Goal: Transaction & Acquisition: Purchase product/service

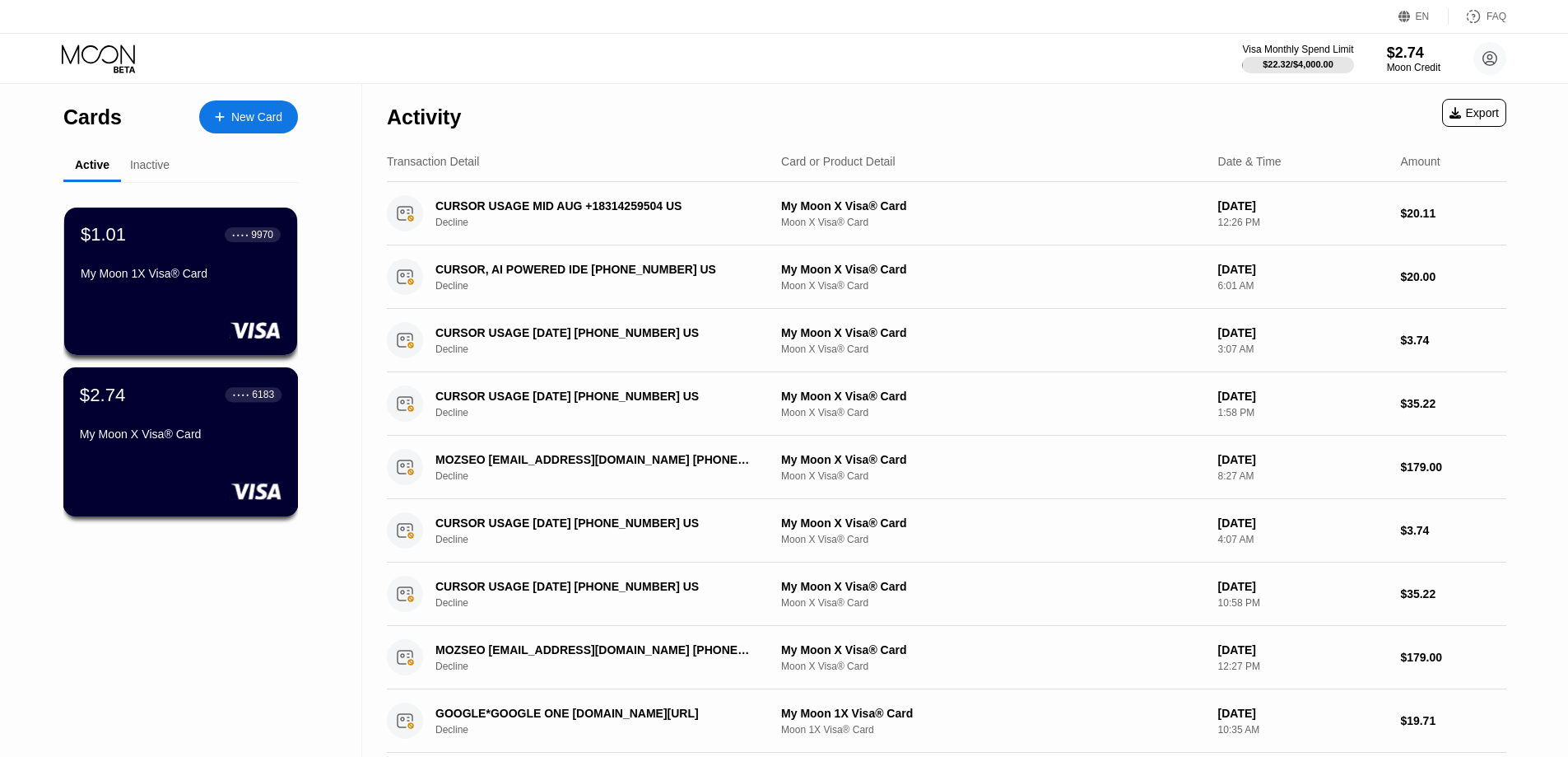
click at [194, 441] on div "My Moon X Visa® Card" at bounding box center [180, 433] width 202 height 13
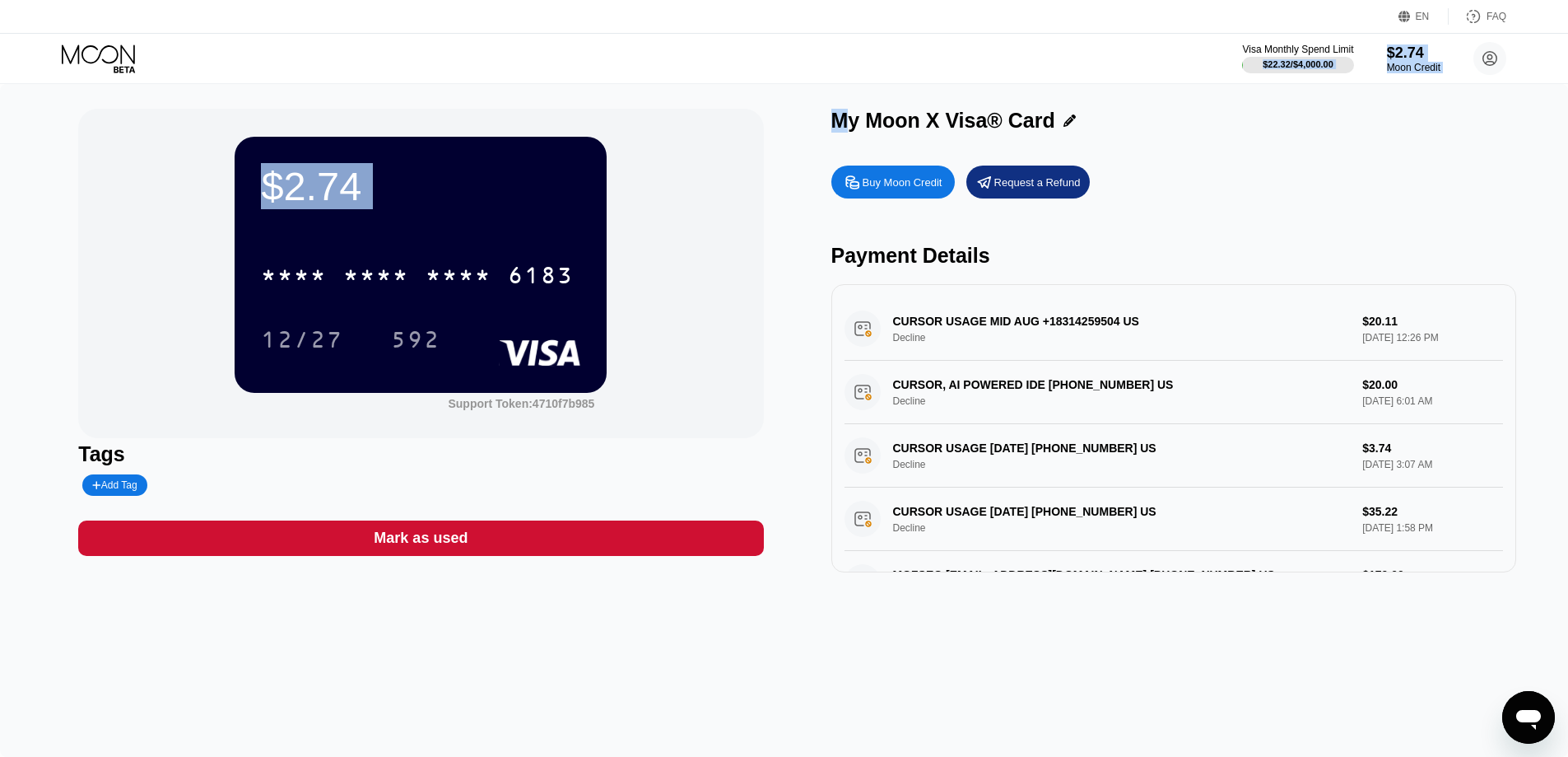
click at [846, 0] on html "EN Language Select an item Save FAQ Visa Monthly Spend Limit $22.32 / $4,000.00…" at bounding box center [784, 378] width 1568 height 757
click at [661, 217] on div "$2.74 * * * * * * * * * * * * 6183 12/27 592 Support Token: 4710f7b985" at bounding box center [420, 274] width 685 height 329
click at [592, 203] on div "$2.74 * * * * * * * * * * * * 6183 12/27 592" at bounding box center [421, 264] width 372 height 256
click at [716, 259] on div "$2.74 * * * * * * * * * * * * 6183 12/27 592 Support Token: 4710f7b985" at bounding box center [420, 274] width 685 height 329
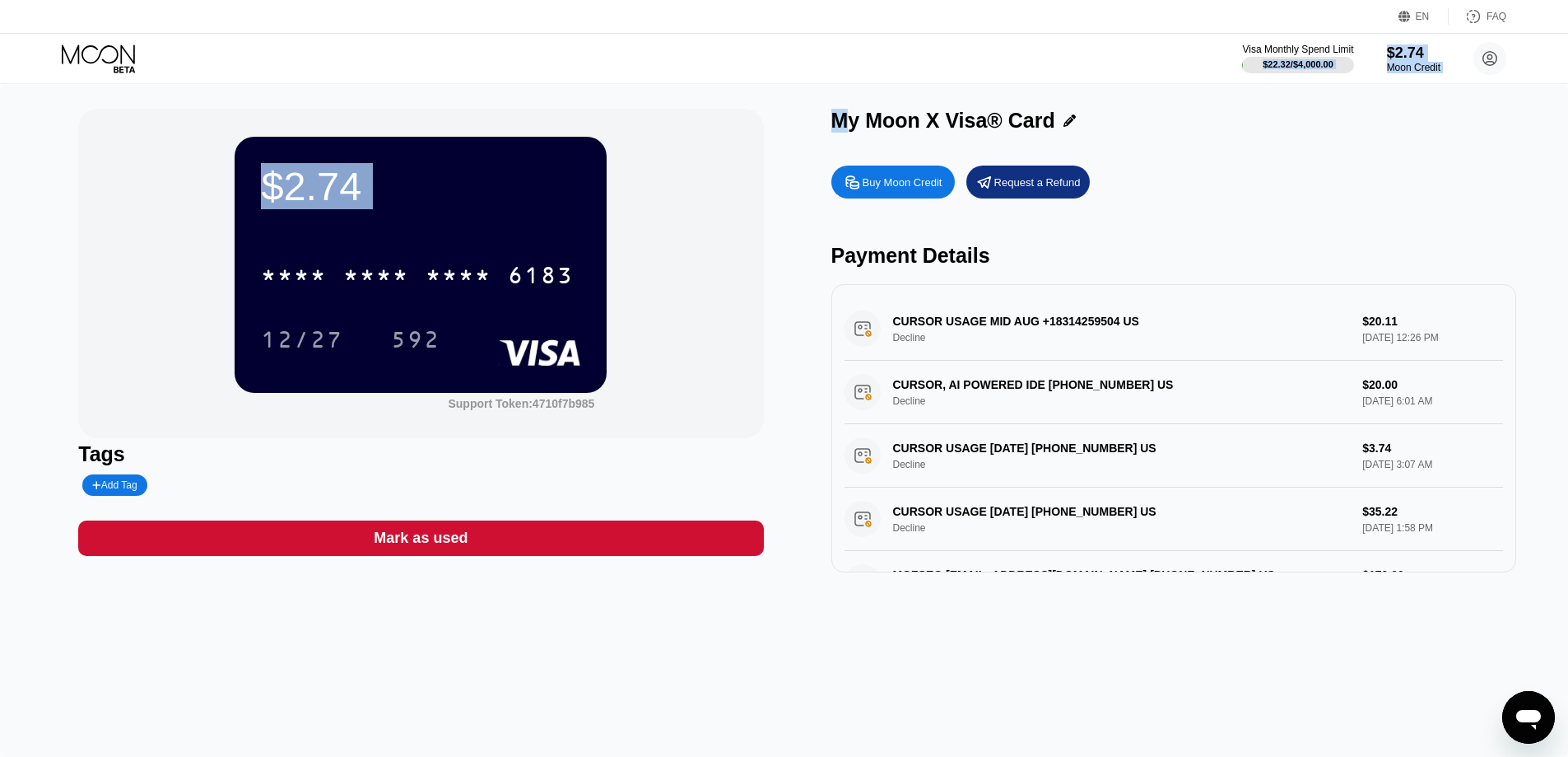
click at [715, 258] on div "$2.74 * * * * * * * * * * * * 6183 12/27 592 Support Token: 4710f7b985" at bounding box center [420, 274] width 685 height 329
click at [877, 198] on div "Buy Moon Credit" at bounding box center [893, 182] width 124 height 33
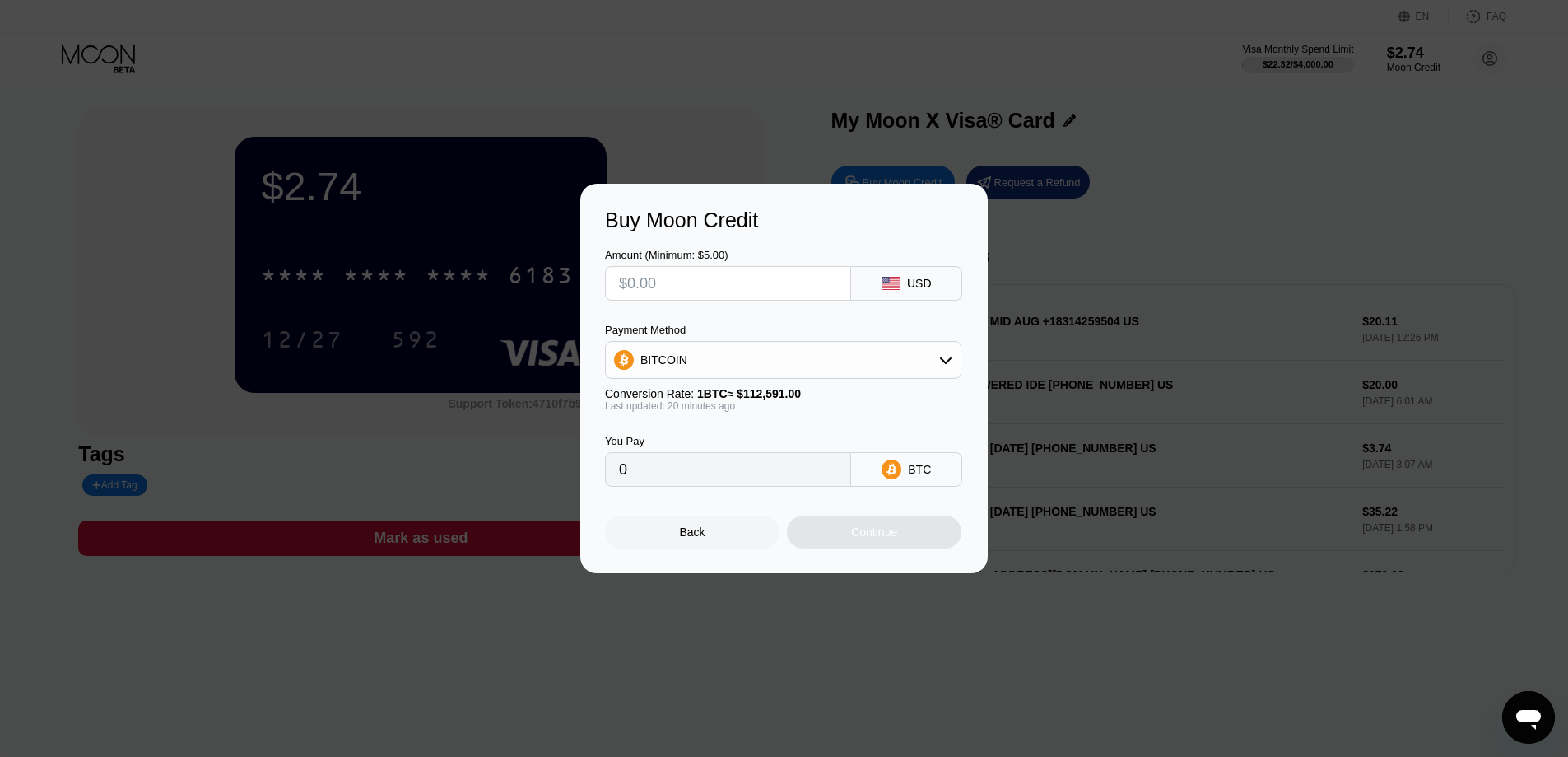
click at [699, 263] on div "Amount (Minimum: $5.00)" at bounding box center [728, 275] width 246 height 52
click at [694, 283] on input "text" at bounding box center [728, 283] width 218 height 33
type input "$15"
type input "0.00013323"
type input "$15"
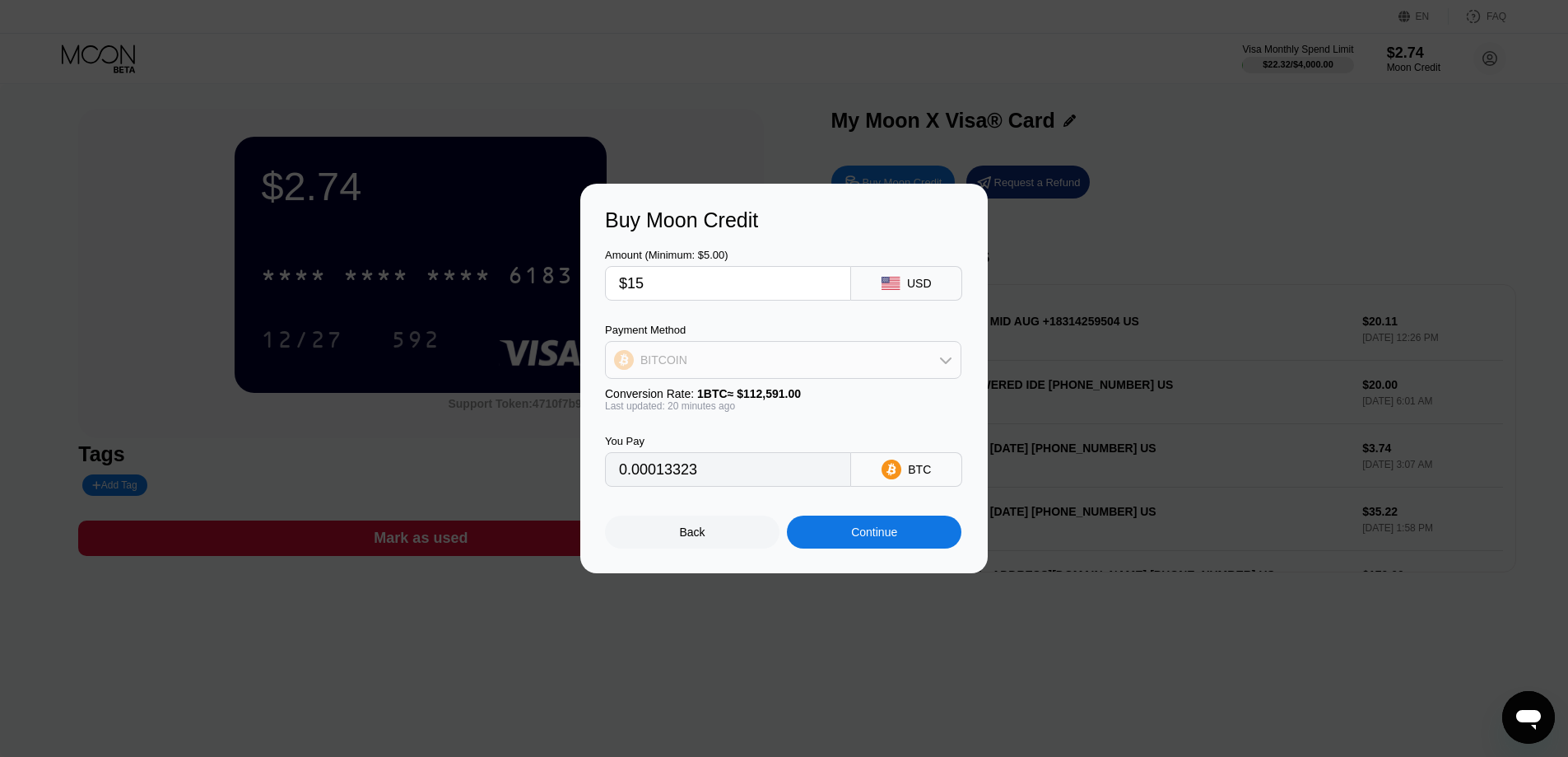
click at [728, 367] on div "BITCOIN" at bounding box center [784, 359] width 355 height 33
click at [701, 438] on span "USDT on TRON" at bounding box center [686, 441] width 83 height 13
type input "15.15"
click at [836, 547] on div "Continue" at bounding box center [874, 532] width 175 height 33
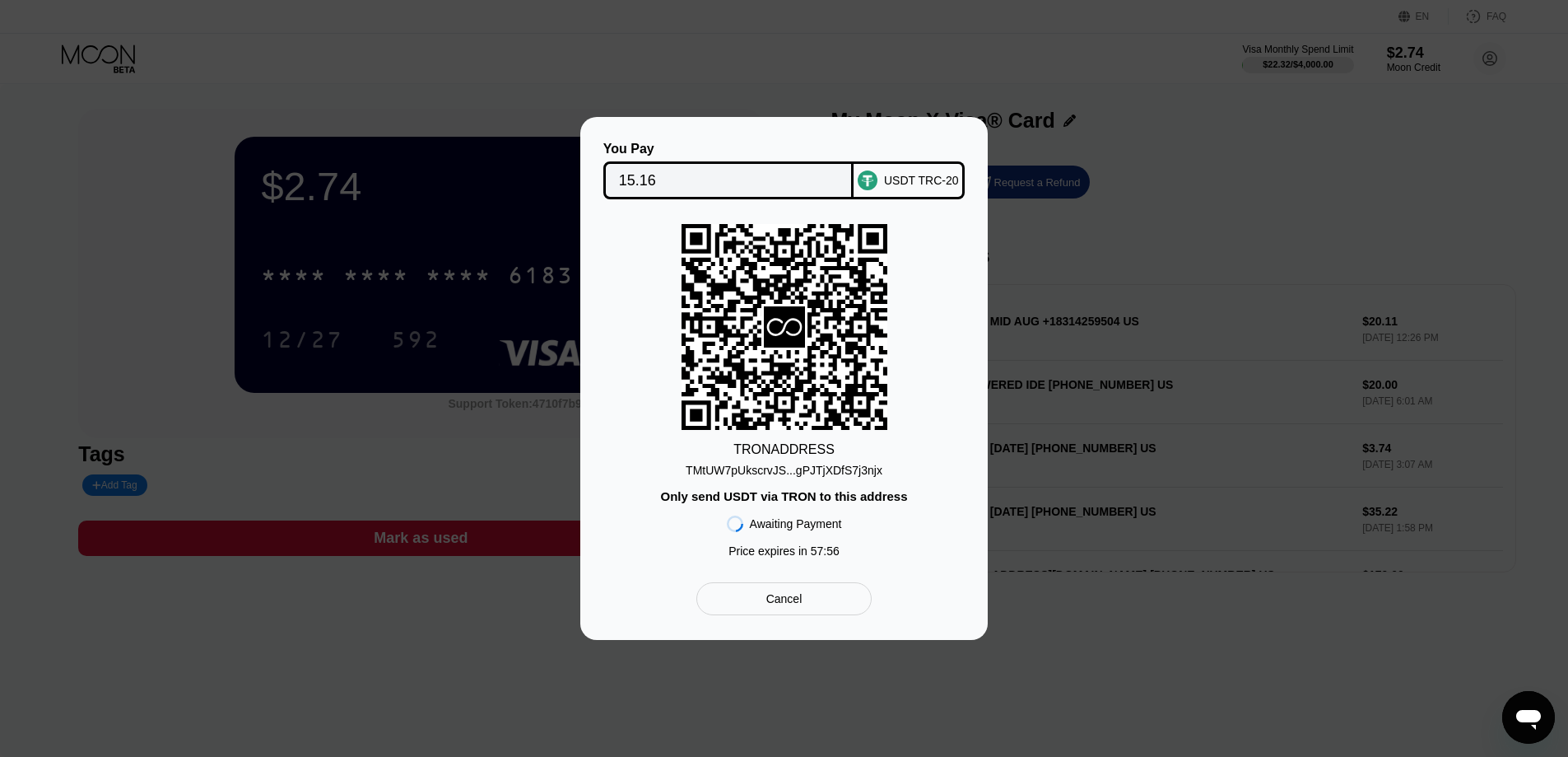
click at [829, 477] on div "TMtUW7pUkscrvJS...gPJTjXDfS7j3njx" at bounding box center [784, 469] width 197 height 13
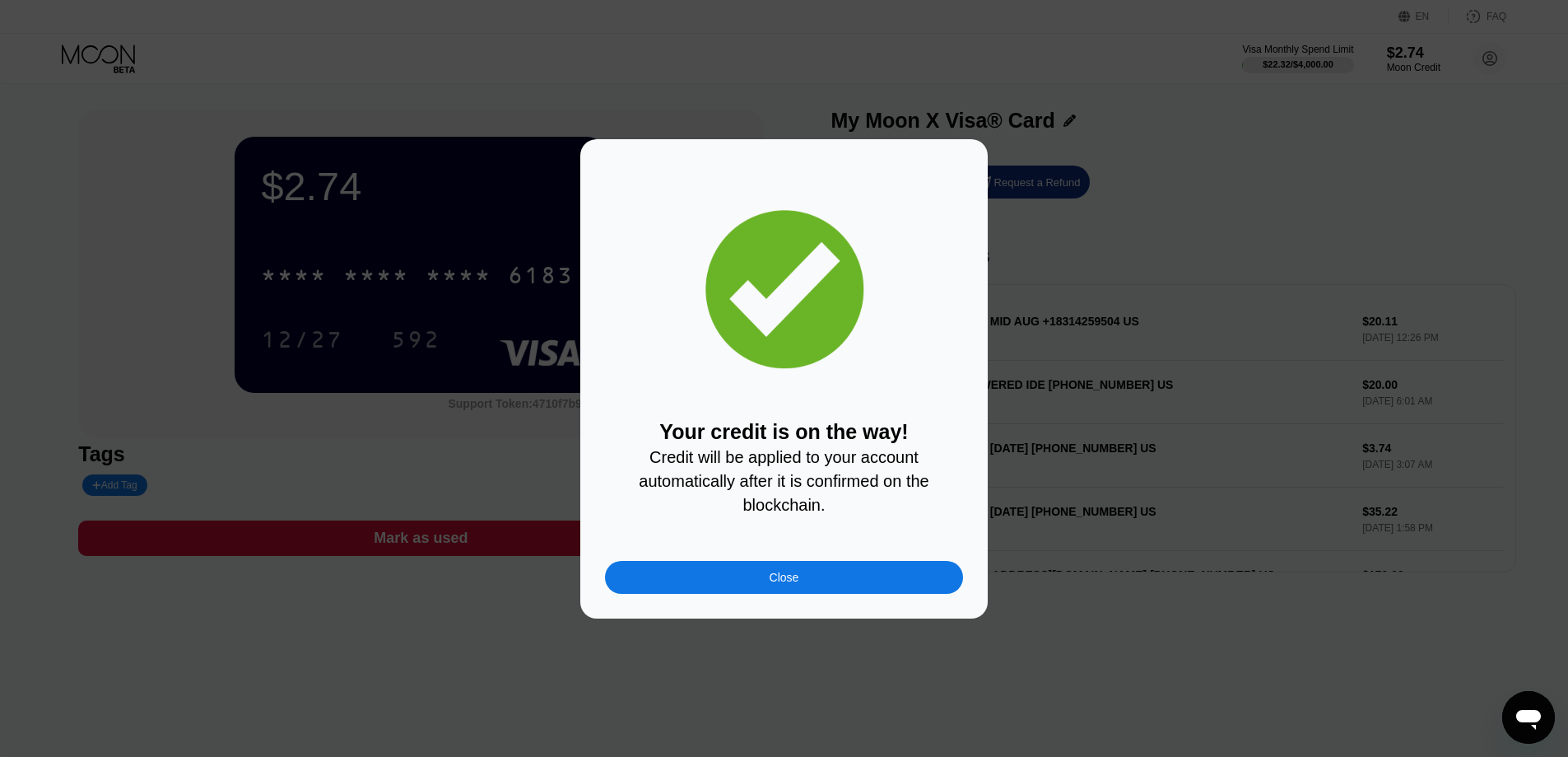
click at [746, 579] on div "Close" at bounding box center [784, 577] width 358 height 33
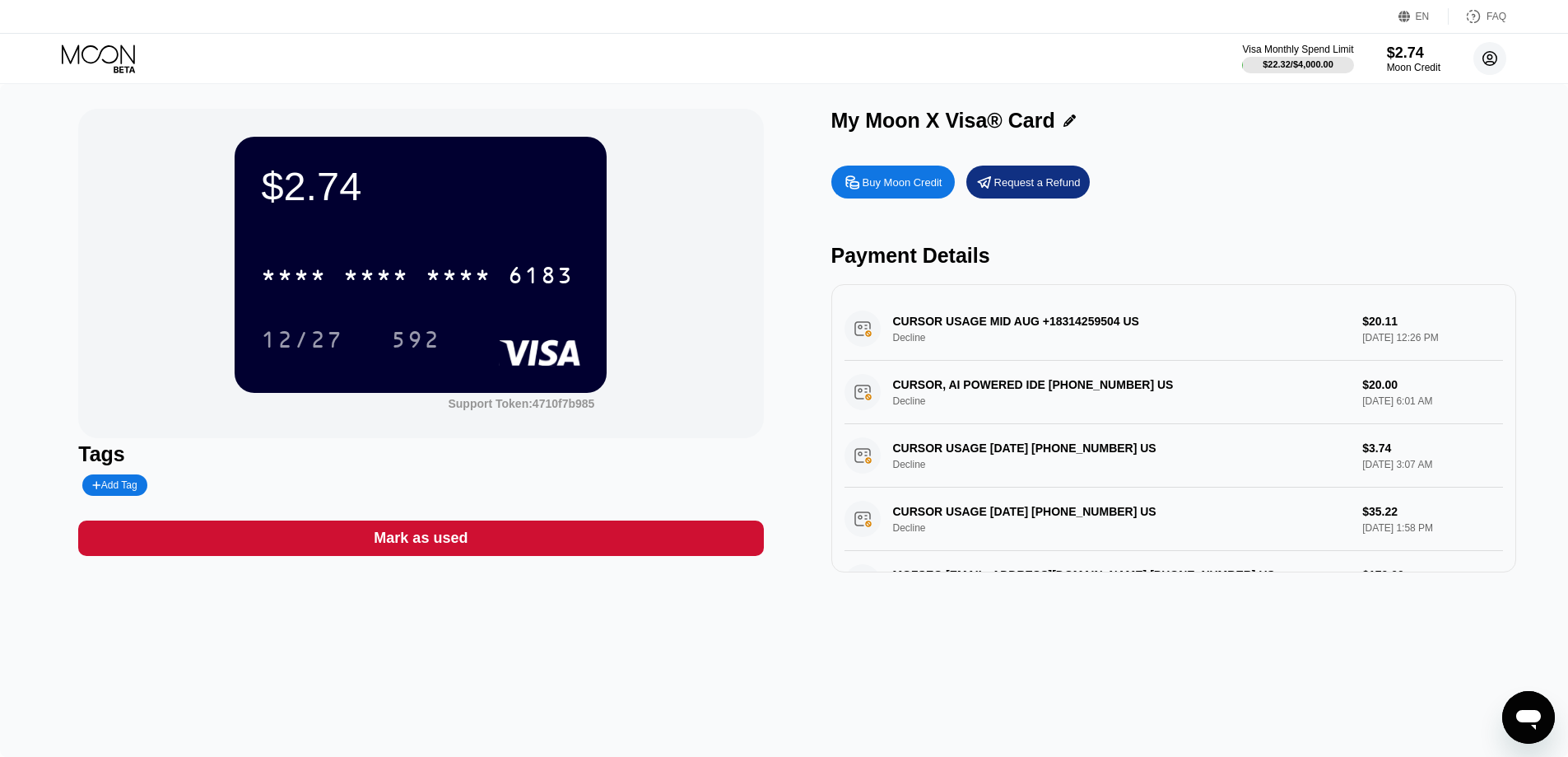
click at [1488, 59] on icon at bounding box center [1490, 58] width 33 height 33
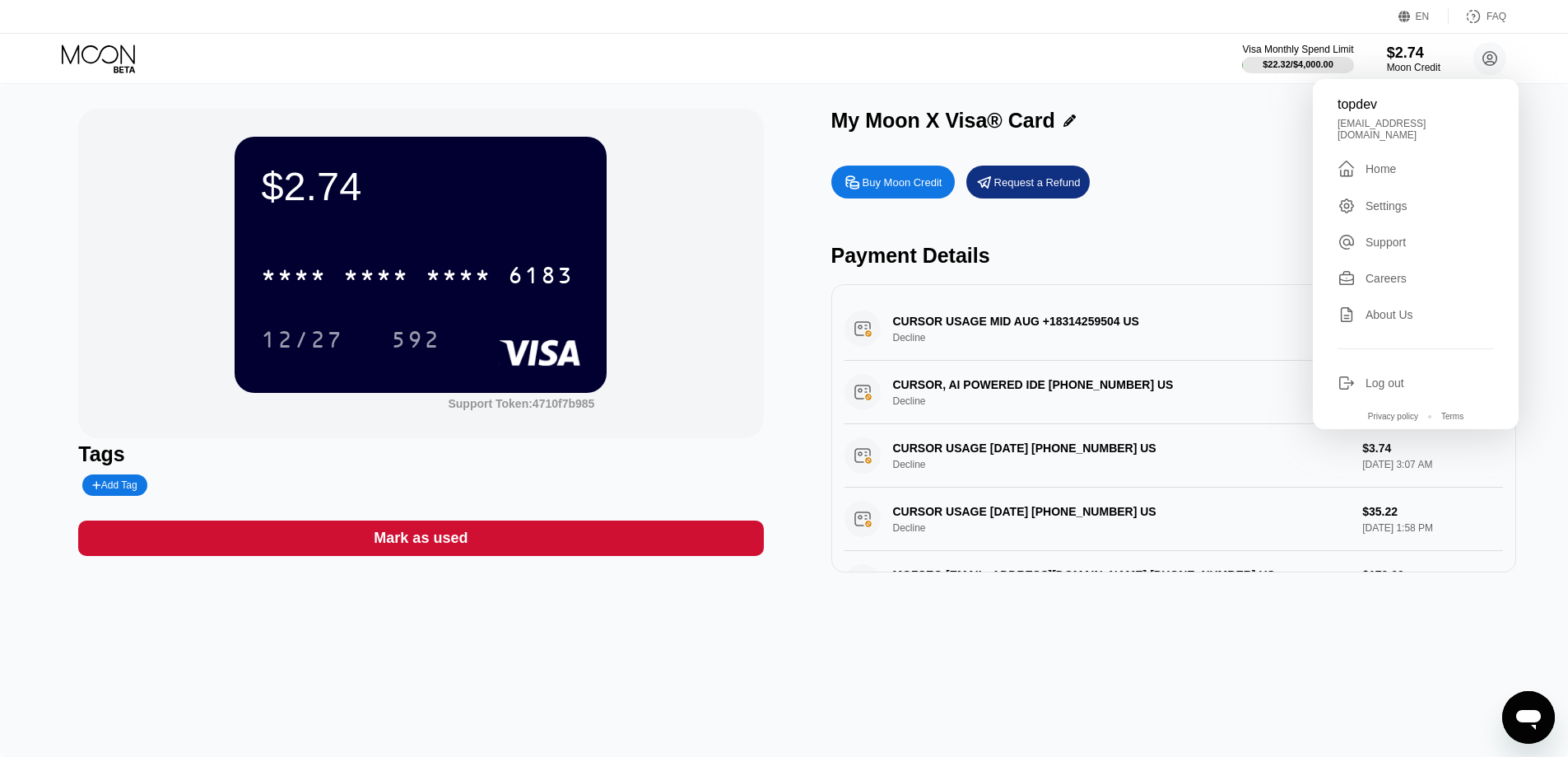
click at [1375, 199] on div "Settings" at bounding box center [1386, 205] width 42 height 13
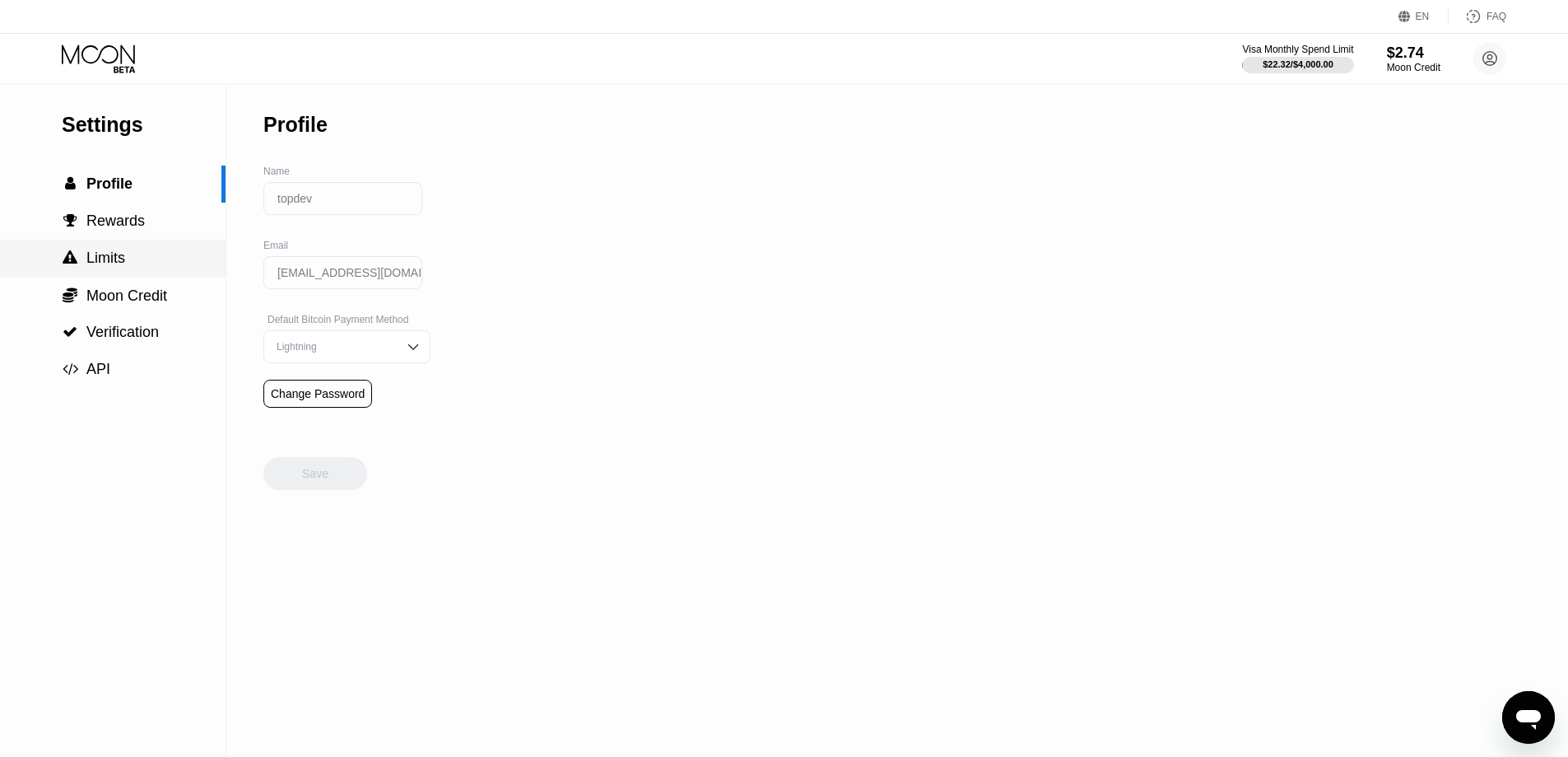
click at [124, 262] on span "Limits" at bounding box center [106, 257] width 39 height 16
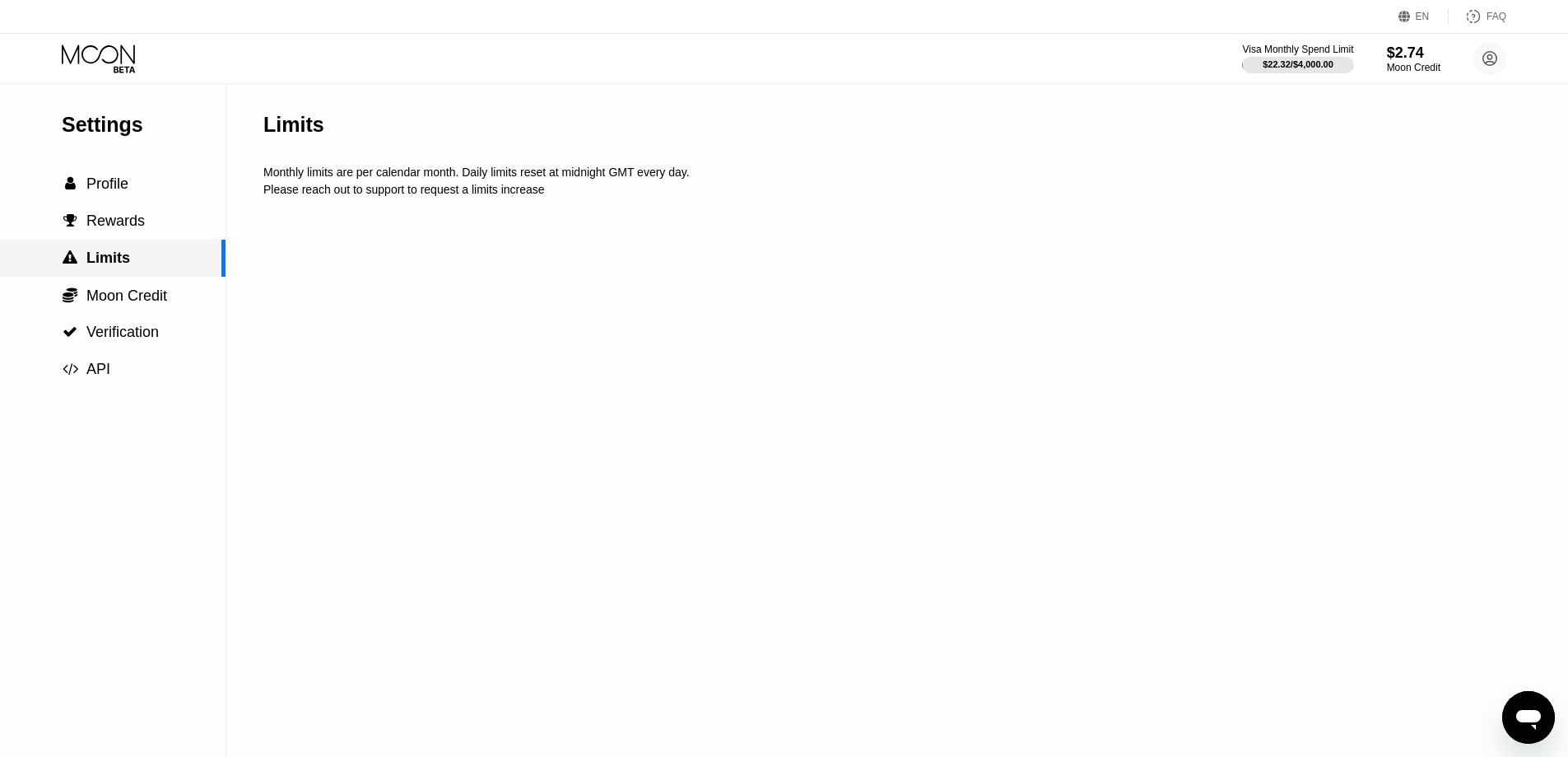
click at [118, 292] on span "Moon Credit" at bounding box center [126, 295] width 81 height 16
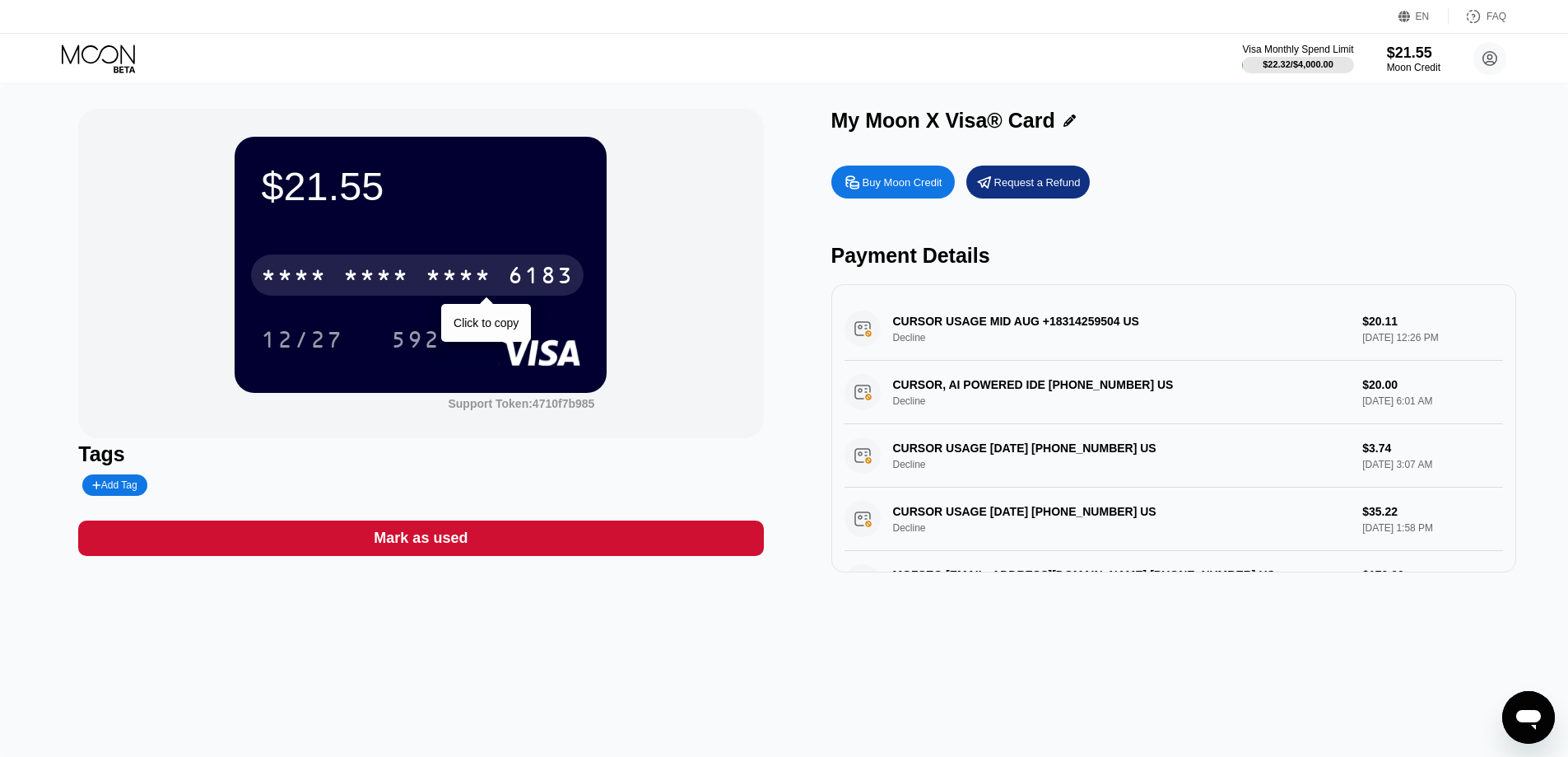
click at [294, 285] on div "* * * *" at bounding box center [294, 277] width 66 height 26
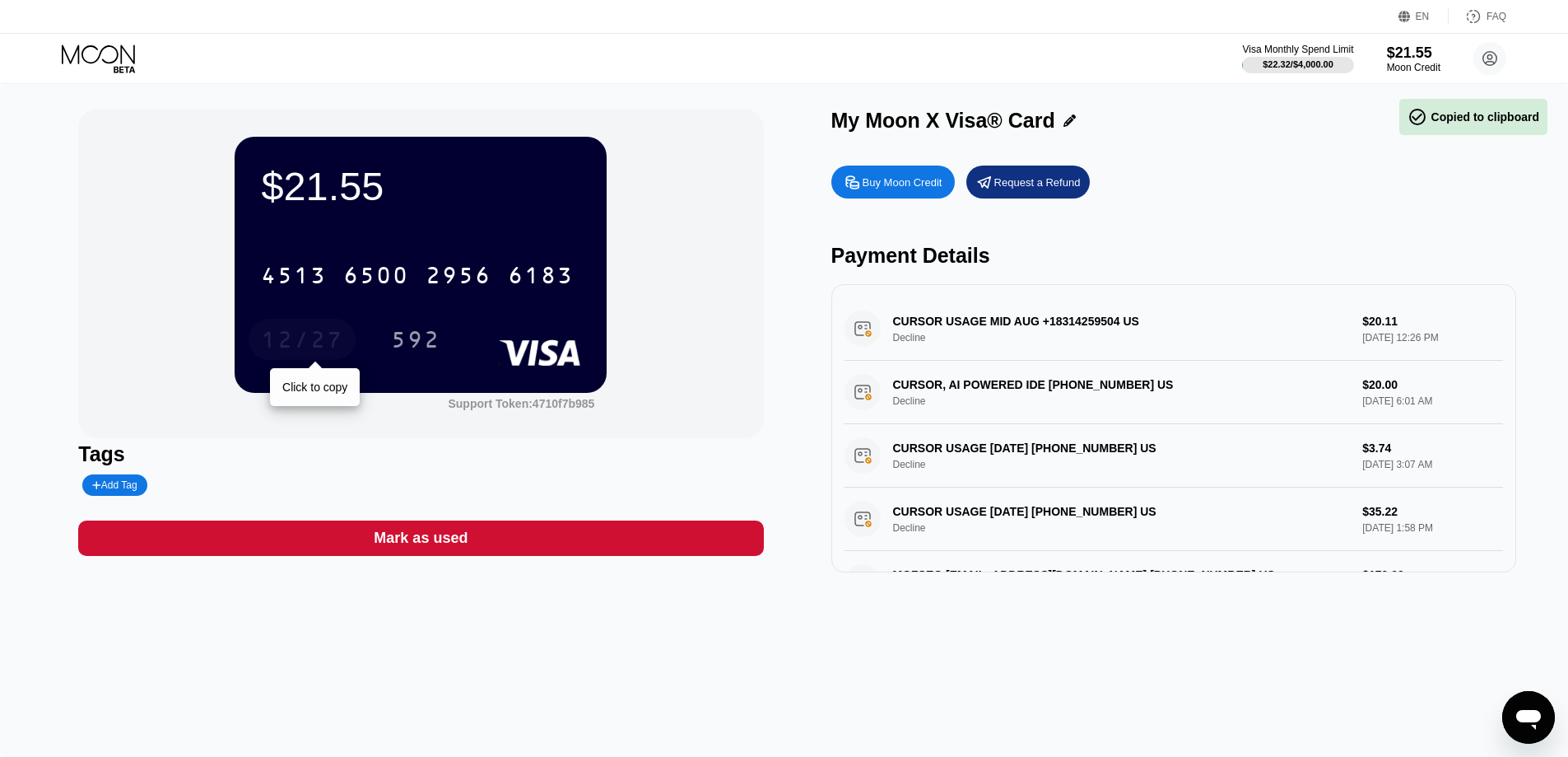
click at [284, 344] on div "12/27" at bounding box center [301, 341] width 82 height 26
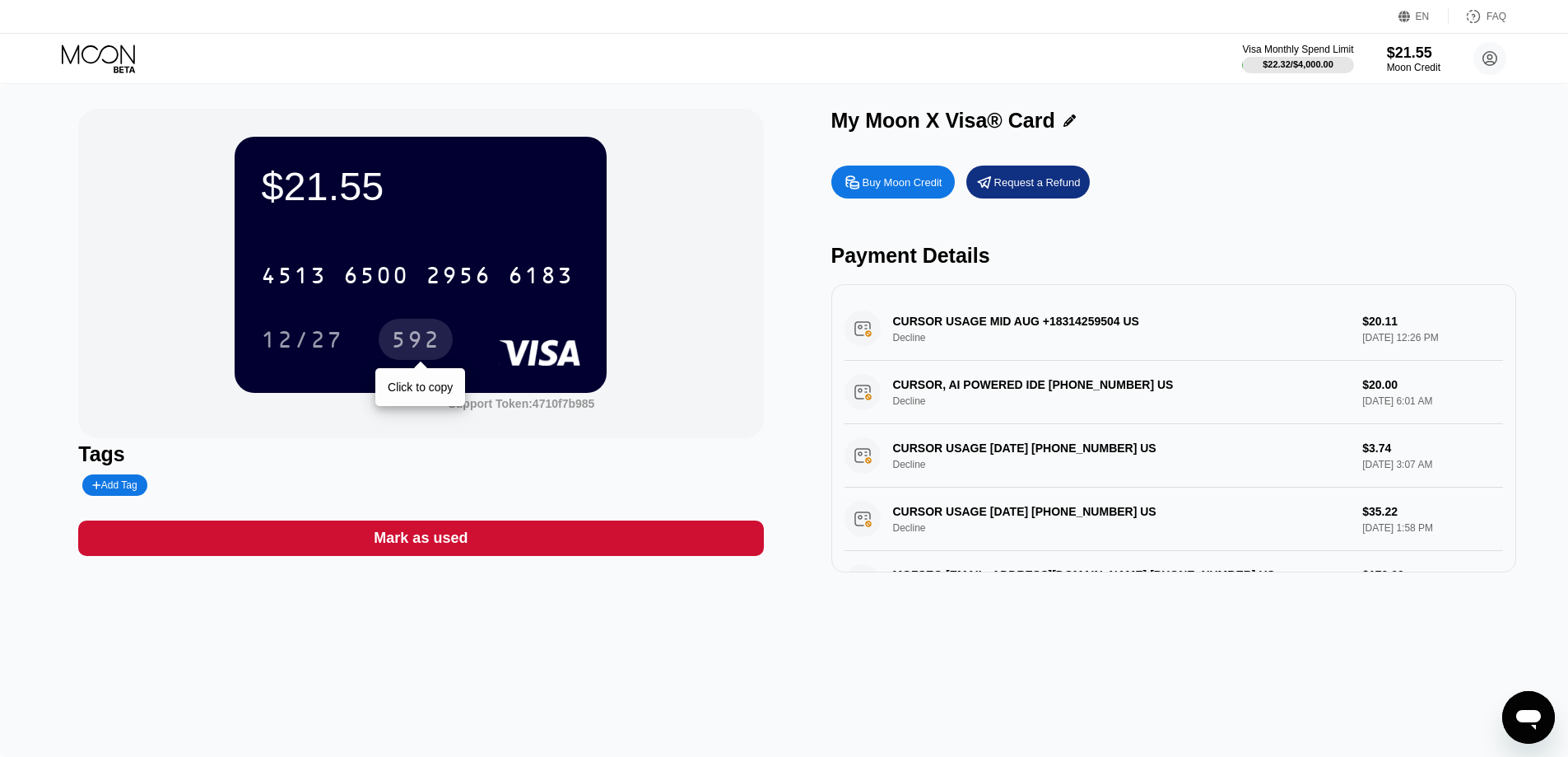
click at [441, 333] on div "592" at bounding box center [416, 341] width 49 height 26
